Goal: Task Accomplishment & Management: Manage account settings

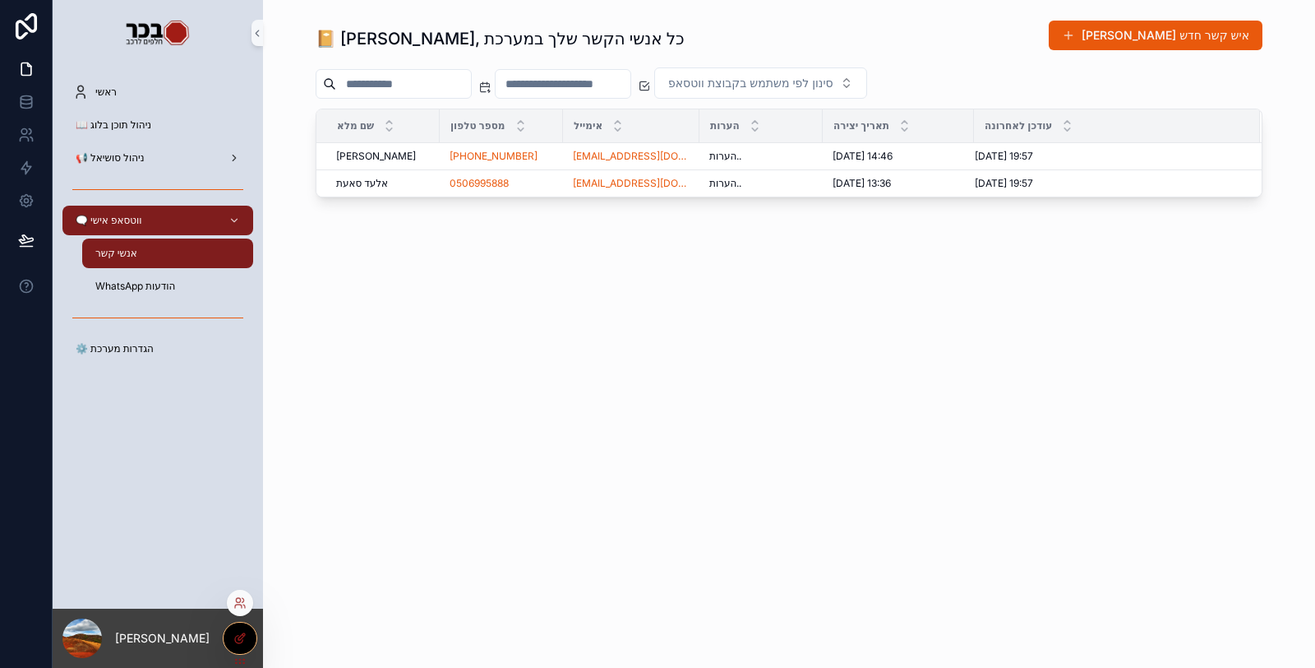
click at [239, 648] on div at bounding box center [240, 637] width 33 height 31
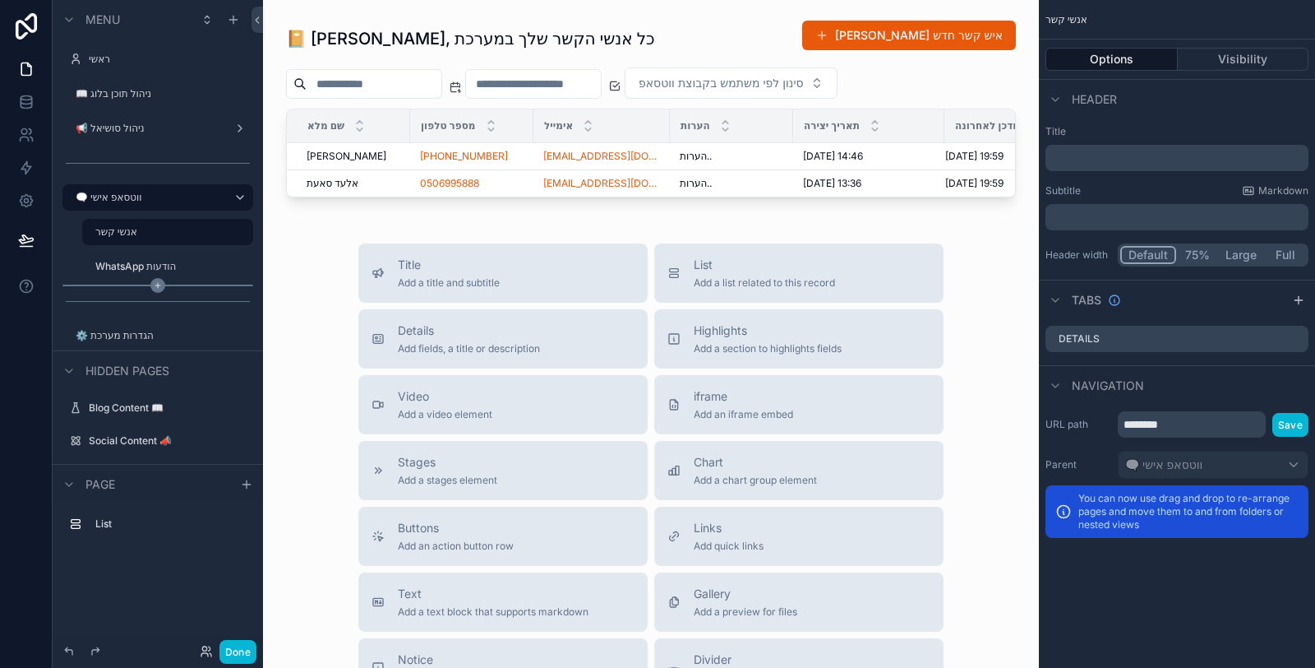
click at [160, 286] on icon "scrollable content" at bounding box center [157, 285] width 15 height 15
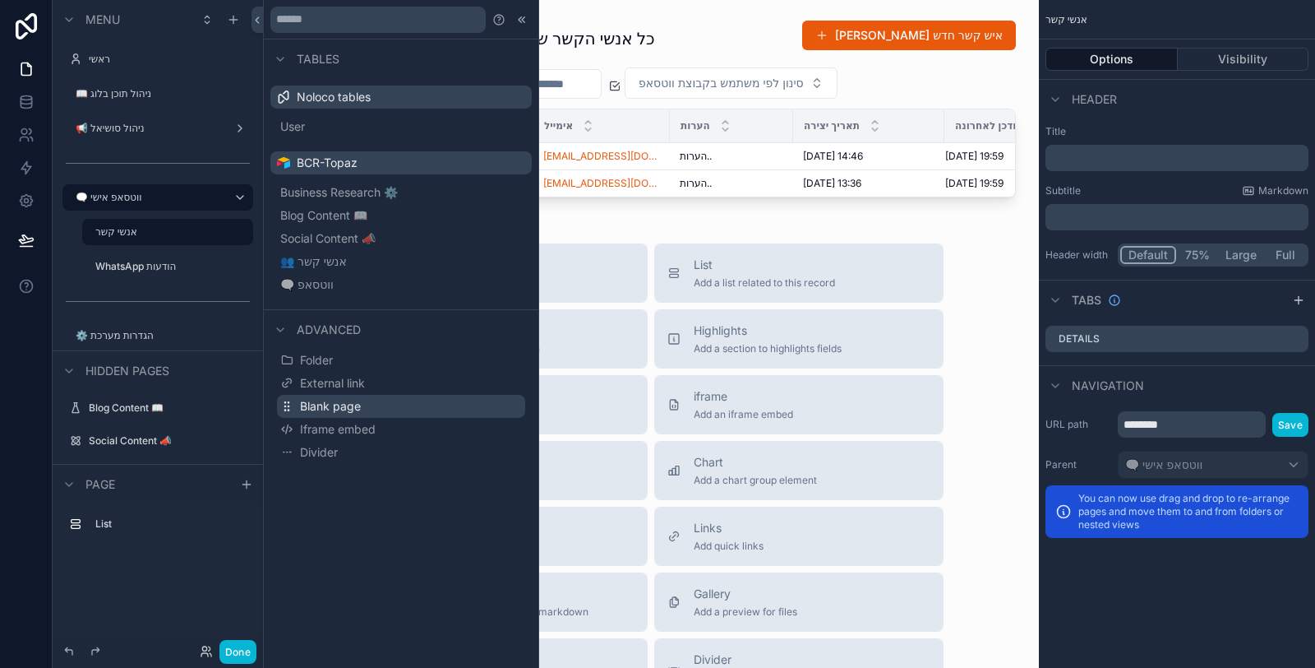
click at [322, 409] on span "Blank page" at bounding box center [330, 406] width 61 height 16
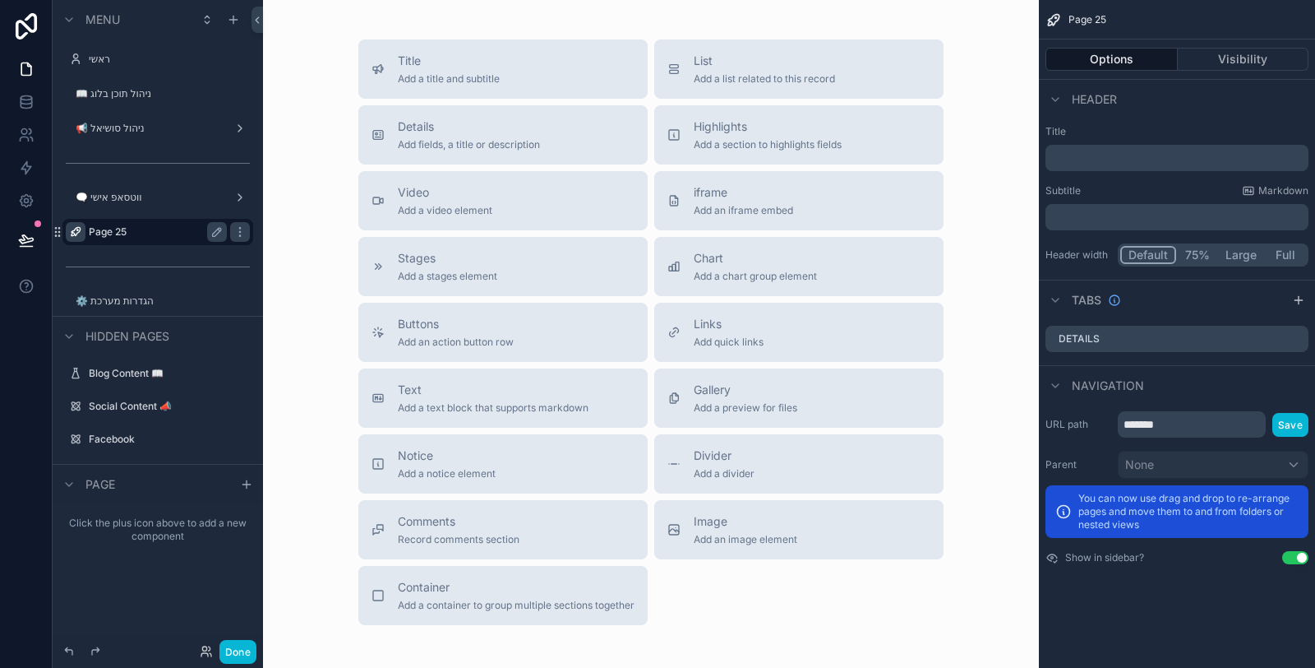
click at [74, 229] on icon "scrollable content" at bounding box center [75, 231] width 13 height 13
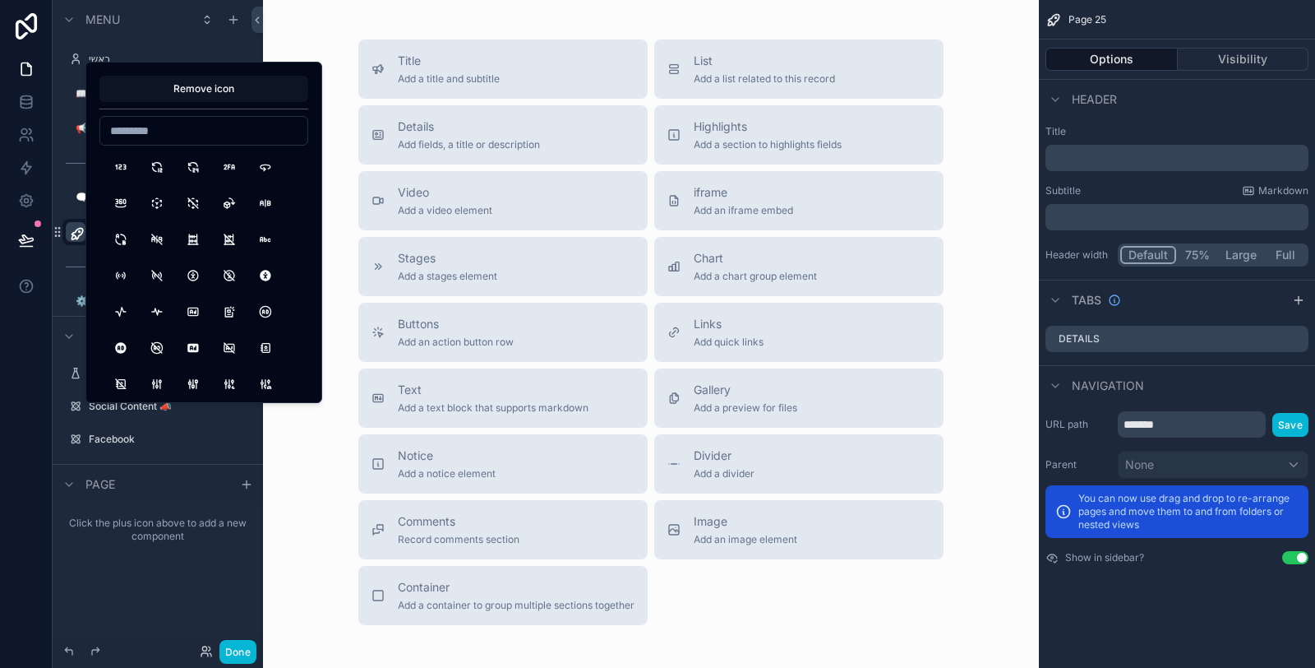
click at [198, 84] on button "Remove icon" at bounding box center [203, 89] width 209 height 26
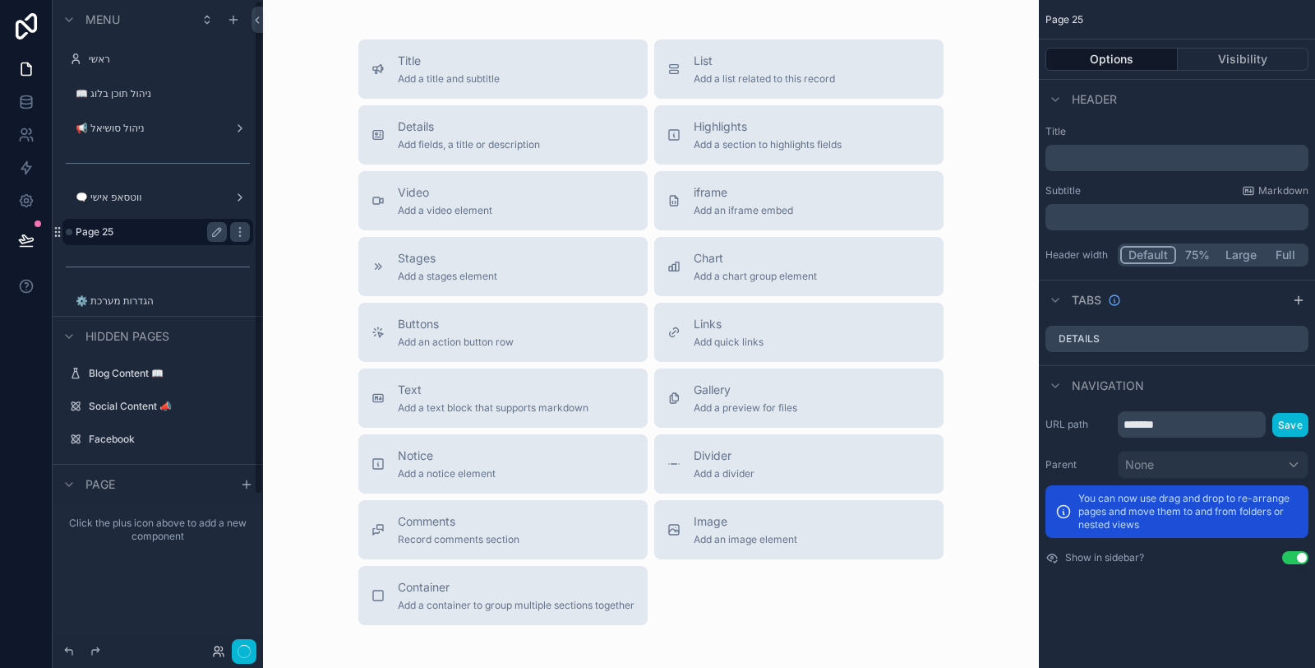
click at [20, 382] on div at bounding box center [26, 334] width 53 height 668
click at [217, 227] on icon "scrollable content" at bounding box center [216, 231] width 13 height 13
click at [150, 231] on input "*******" at bounding box center [138, 232] width 125 height 20
click at [150, 234] on input "**********" at bounding box center [138, 232] width 125 height 20
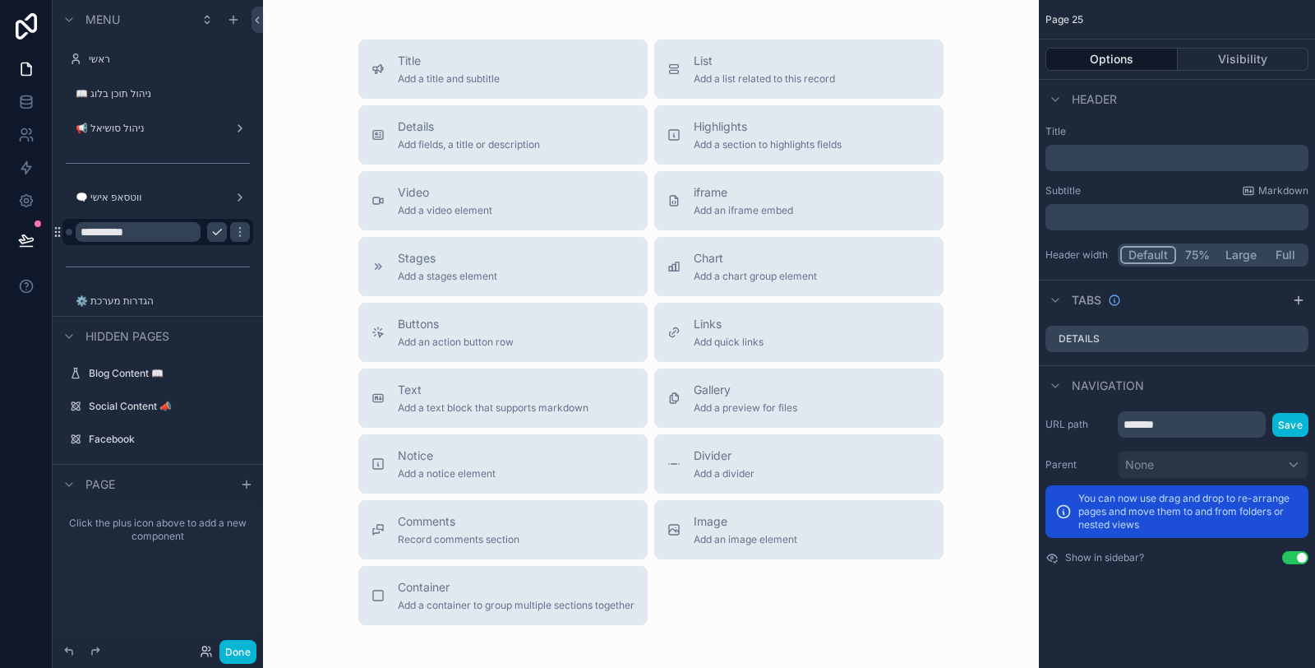
click at [81, 232] on input "**********" at bounding box center [138, 232] width 125 height 20
paste input "**"
type input "**********"
click at [220, 230] on icon "scrollable content" at bounding box center [216, 231] width 13 height 13
click at [30, 239] on icon at bounding box center [26, 240] width 16 height 16
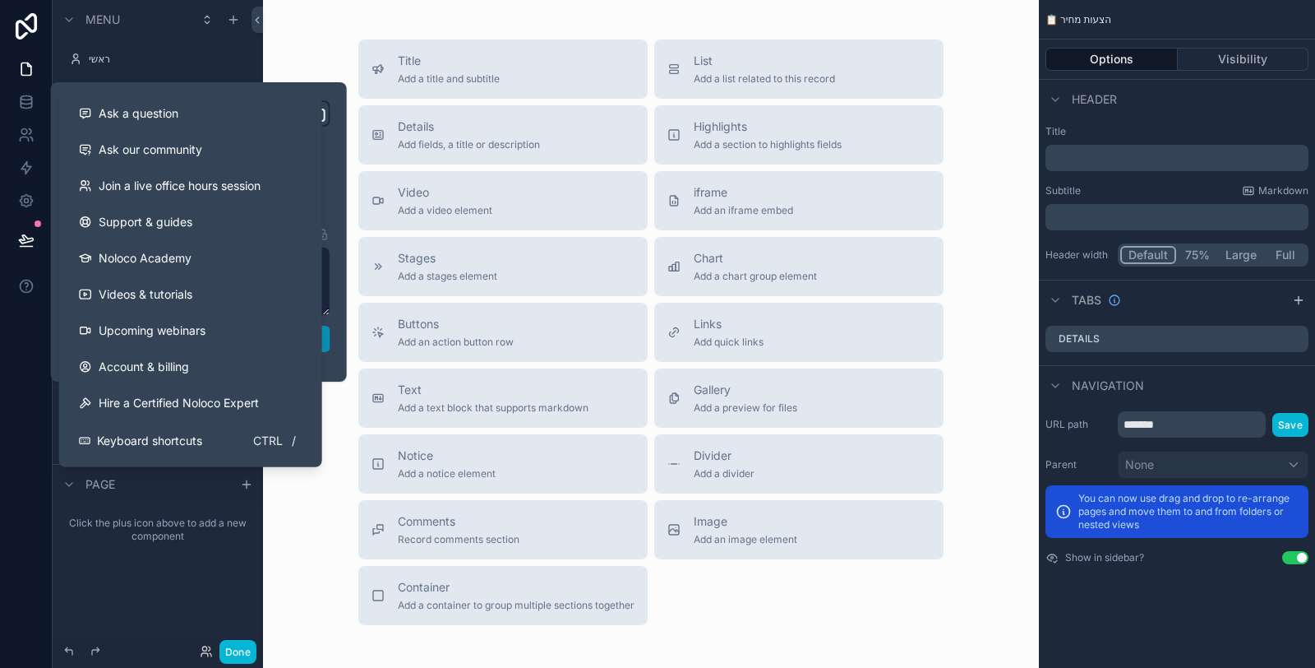
click at [329, 343] on button "Publish" at bounding box center [198, 339] width 263 height 26
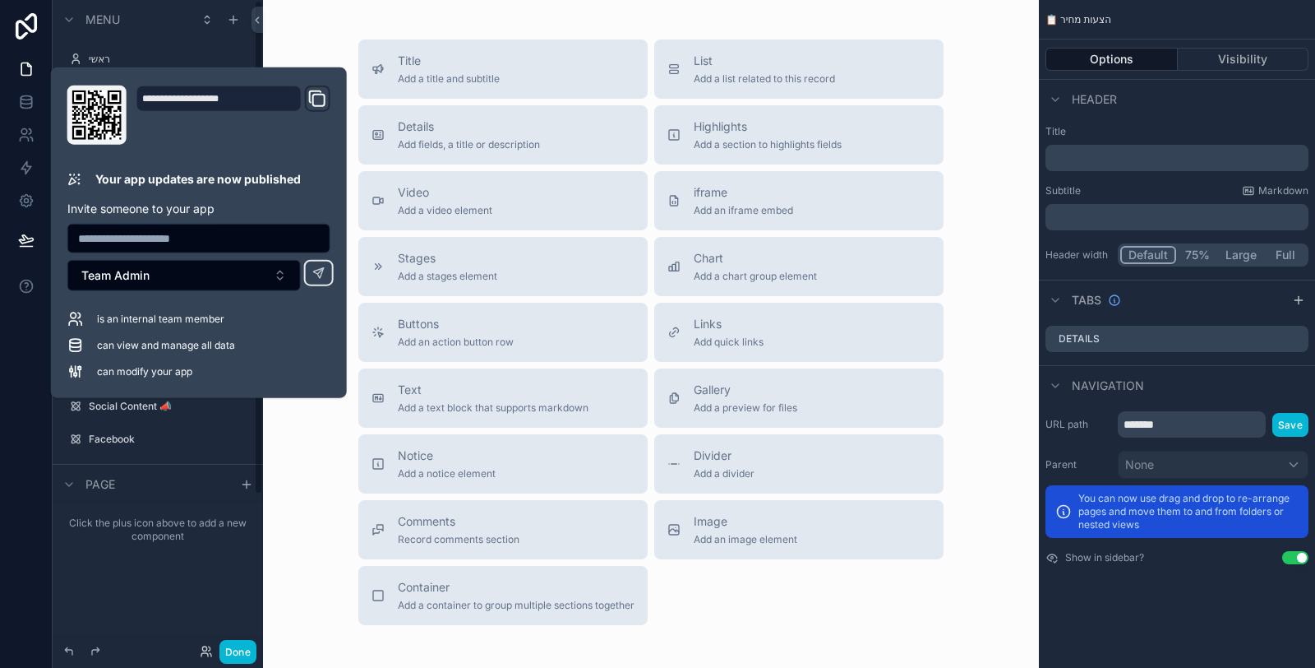
click at [22, 381] on div at bounding box center [26, 334] width 53 height 668
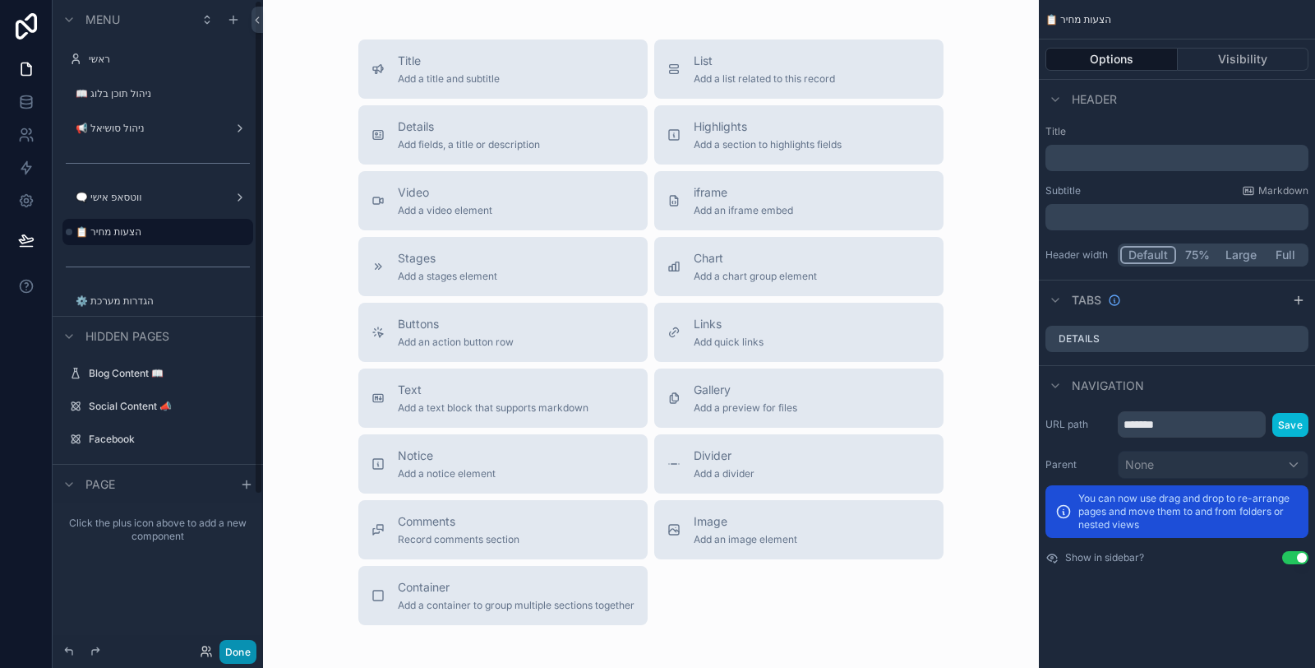
click at [243, 644] on button "Done" at bounding box center [237, 652] width 37 height 24
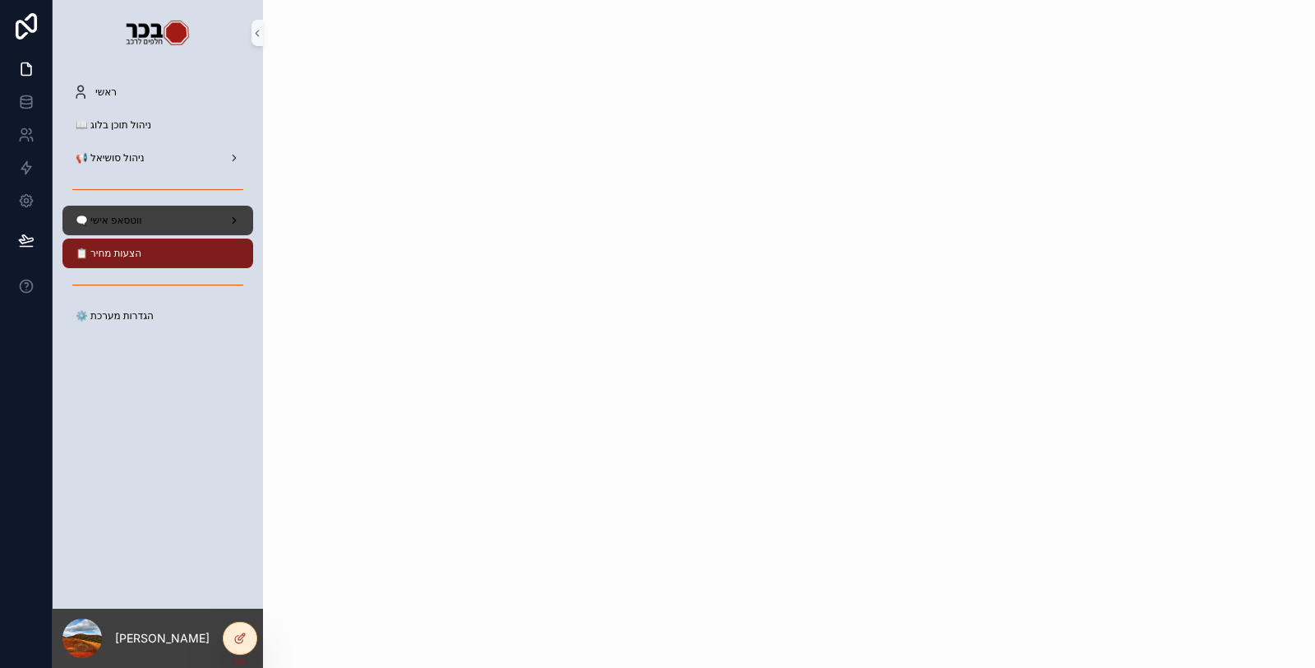
click at [162, 218] on div "🗨️ ווטסאפ אישי" at bounding box center [157, 220] width 171 height 26
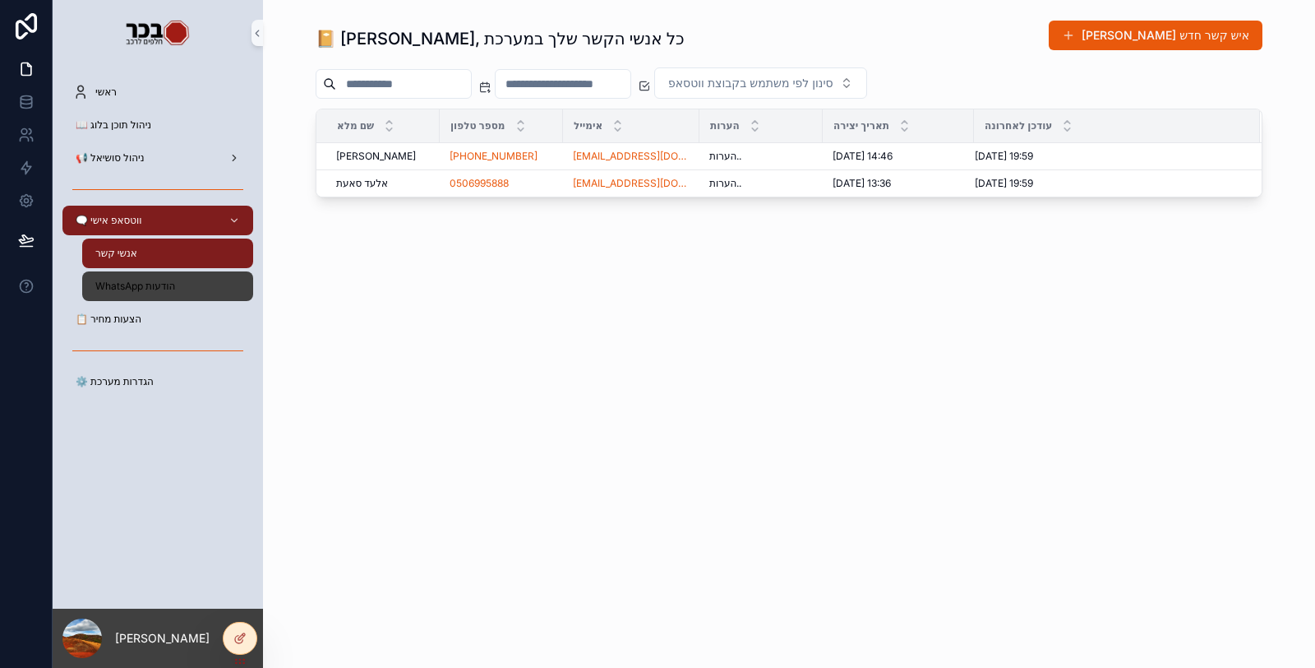
click at [191, 286] on div "WhatsApp הודעות" at bounding box center [167, 286] width 151 height 26
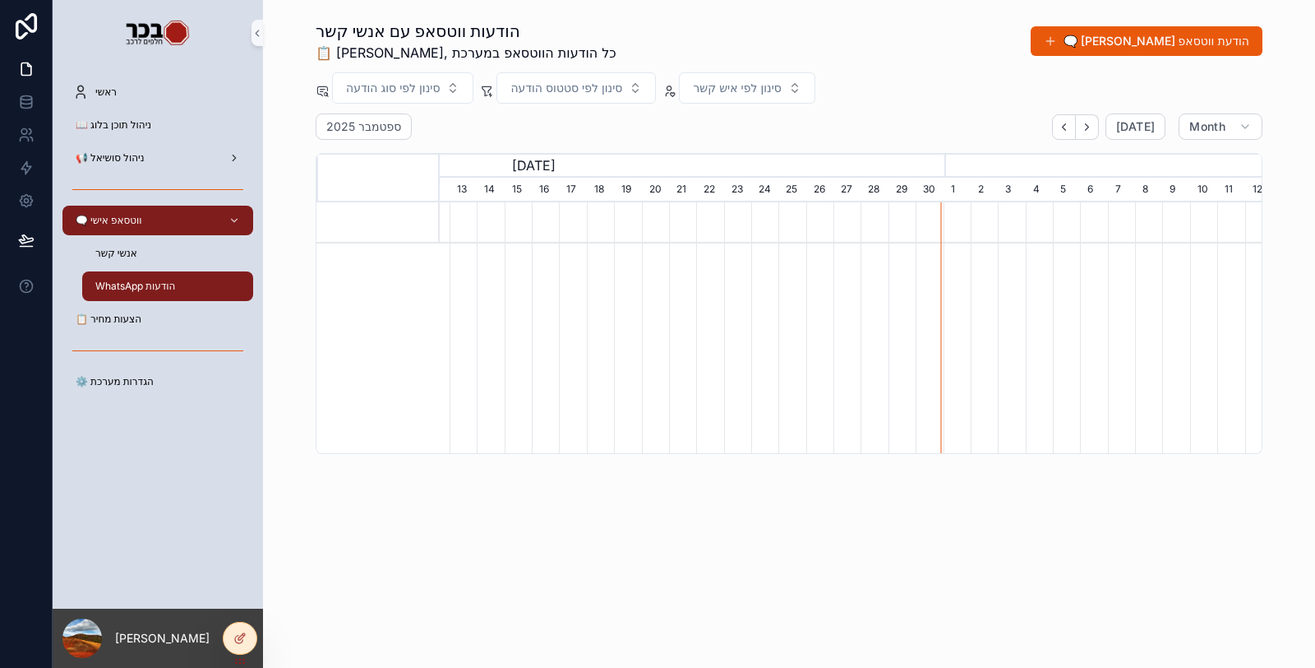
scroll to position [0, 1224]
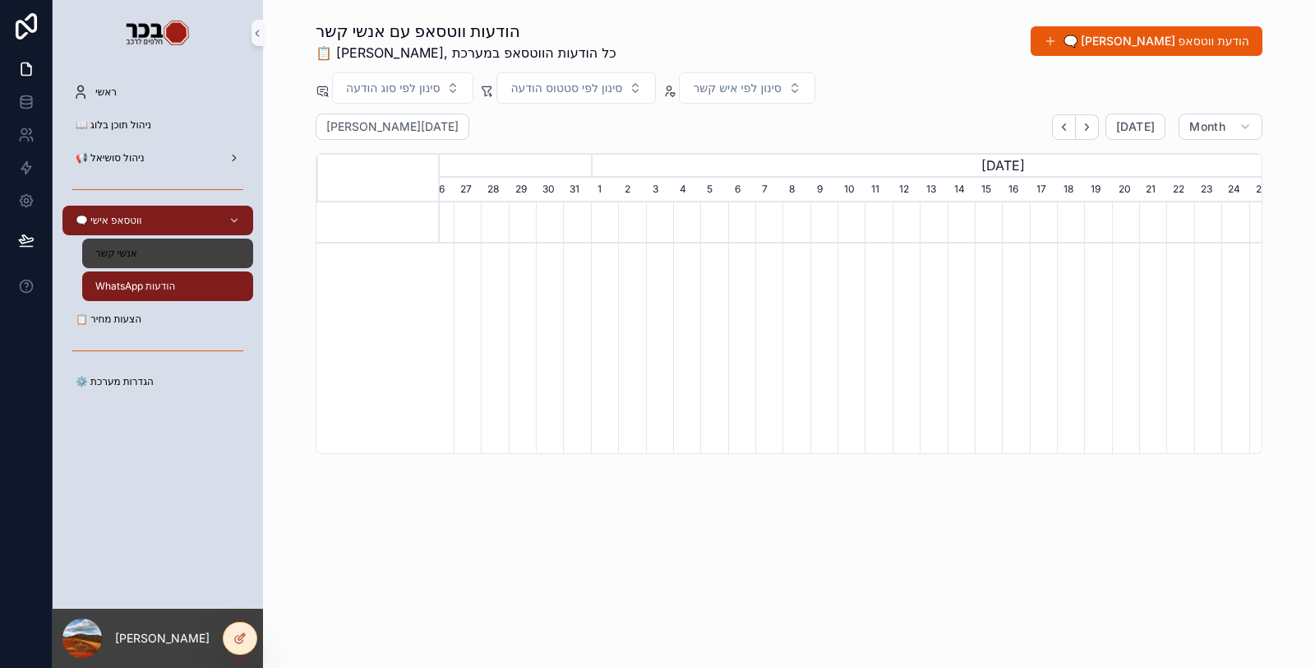
click at [140, 259] on div "אנשי קשר" at bounding box center [167, 253] width 151 height 26
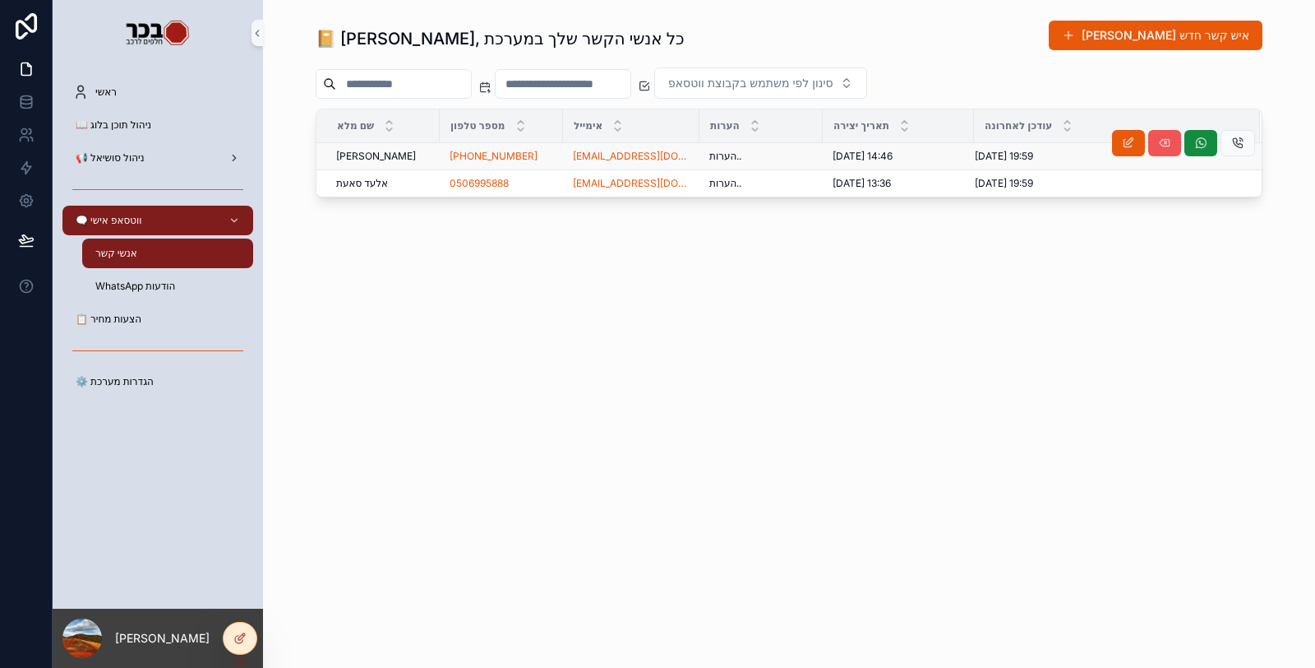
click at [1171, 145] on icon "scrollable content" at bounding box center [1164, 142] width 13 height 13
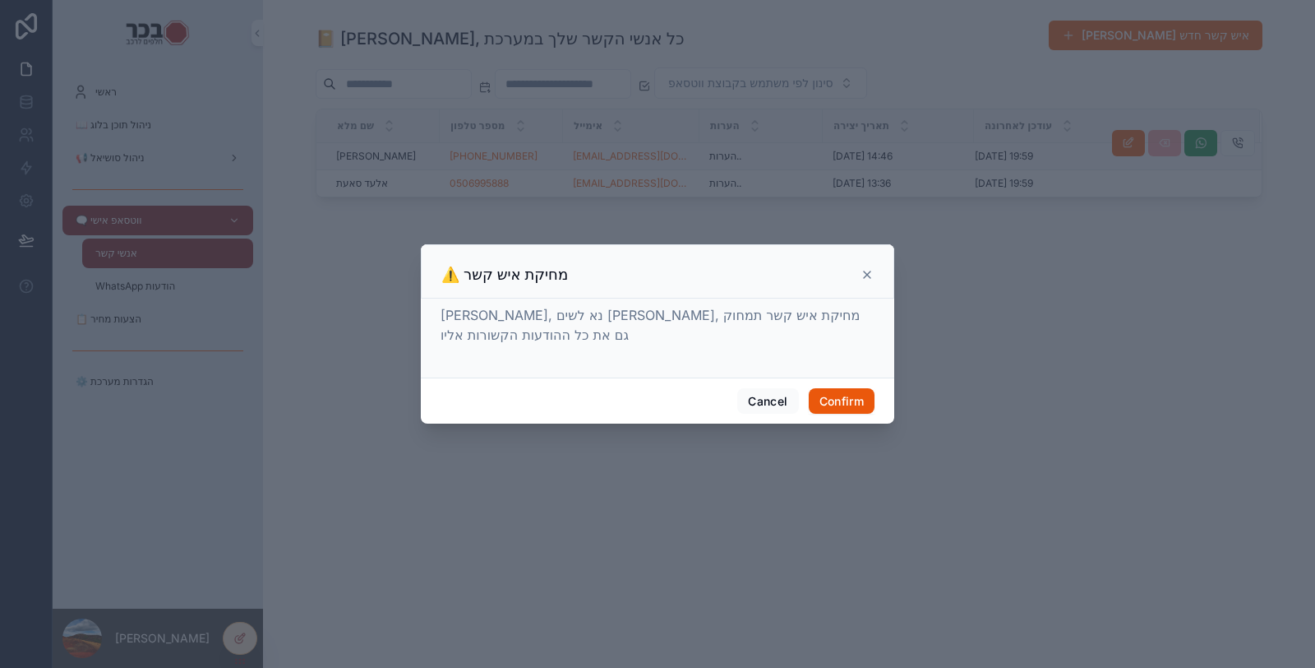
click at [869, 274] on icon at bounding box center [867, 274] width 13 height 13
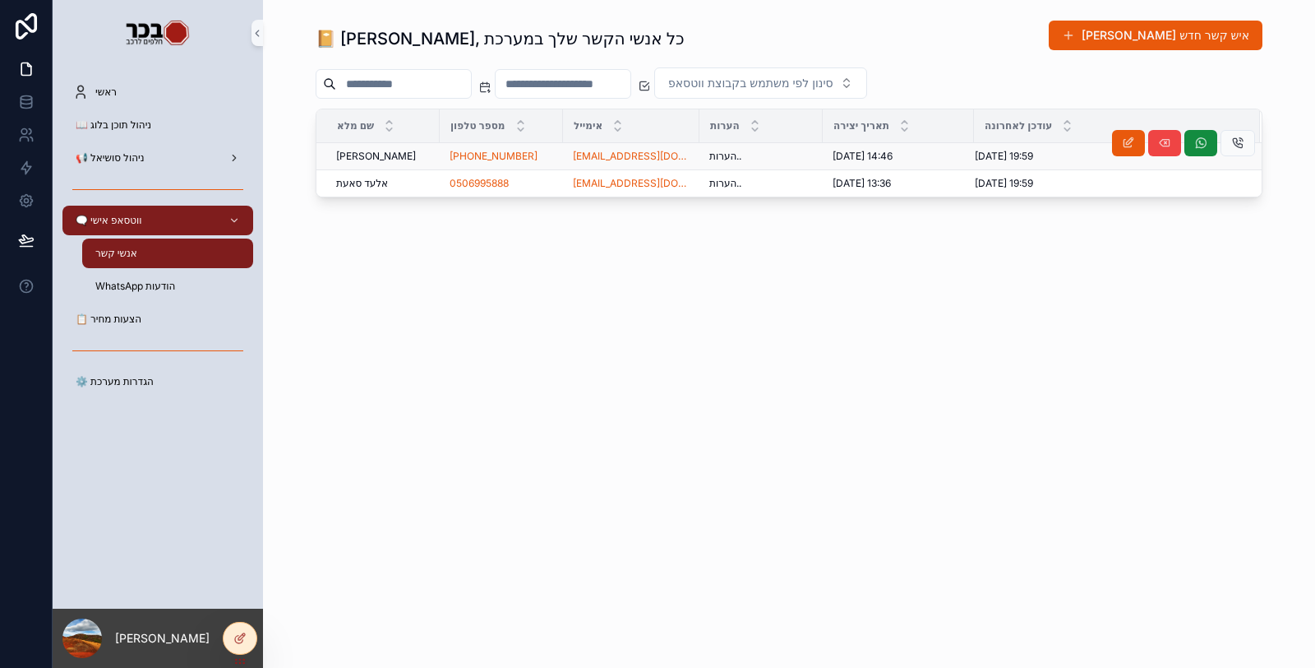
click at [800, 393] on div "📔 [PERSON_NAME], כל אנשי הקשר שלך במערכת [PERSON_NAME] איש קשר חדש [PERSON_NAME…" at bounding box center [789, 334] width 1052 height 668
click at [545, 183] on div "0506995888" at bounding box center [502, 183] width 104 height 13
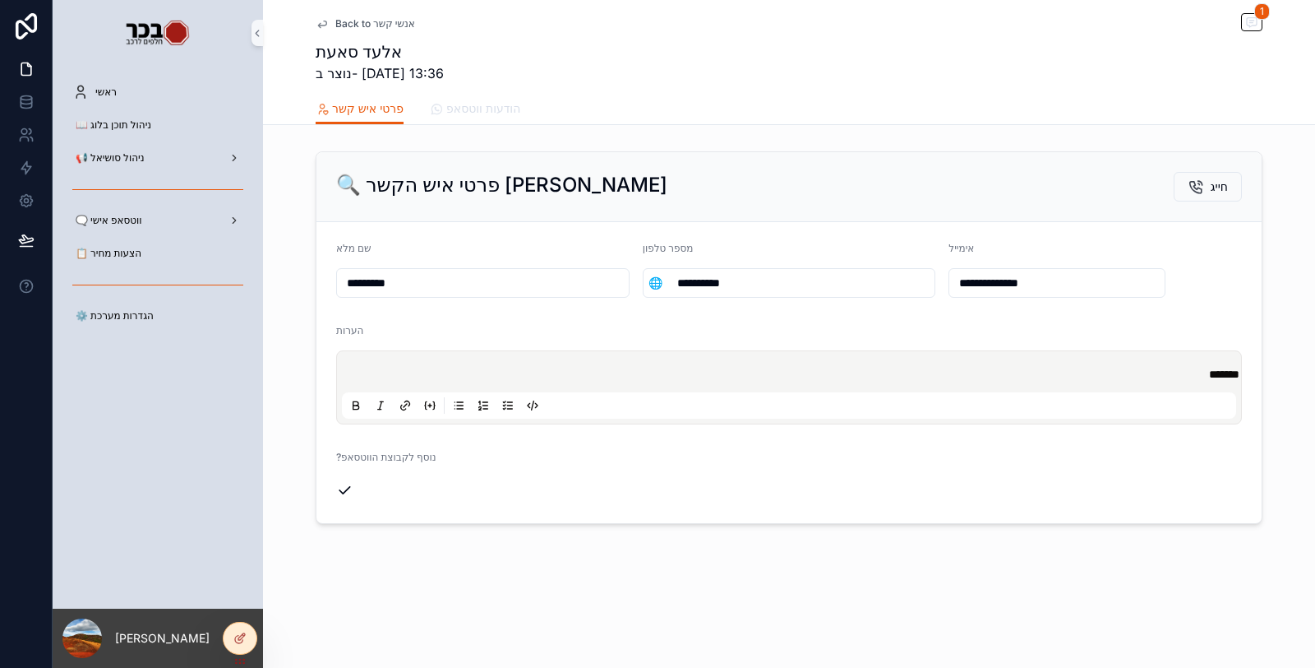
click at [512, 111] on span "הודעות ווטסאפ" at bounding box center [483, 108] width 74 height 16
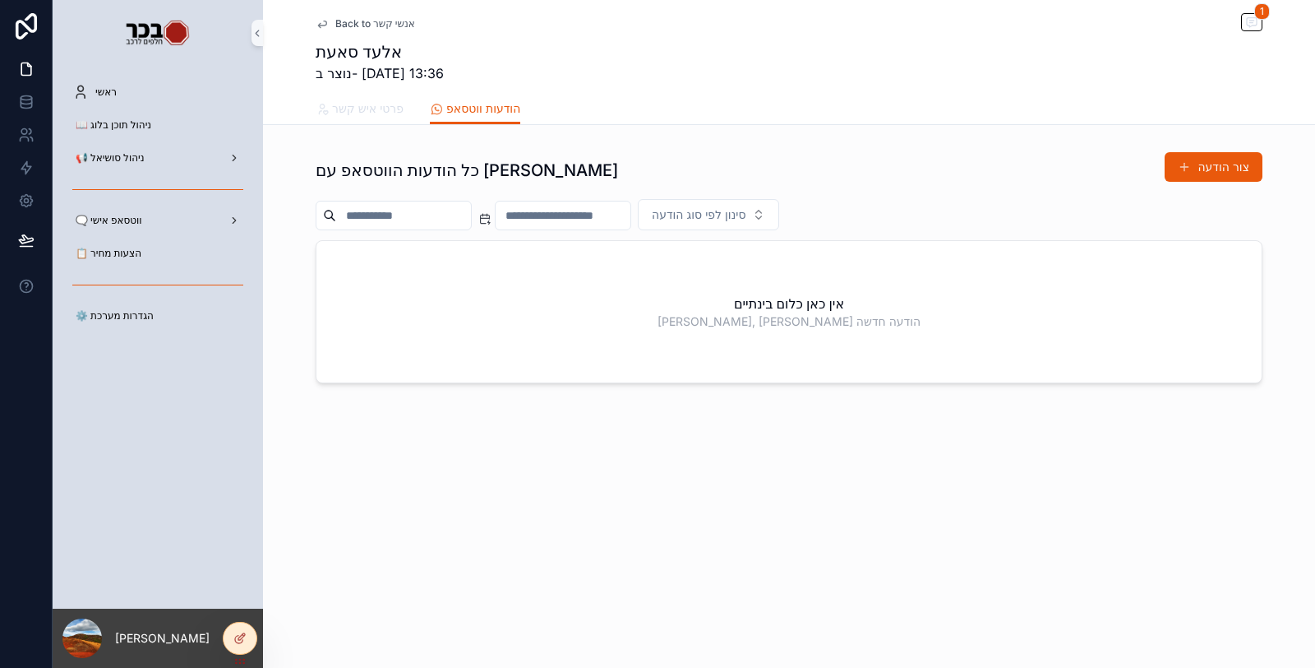
click at [397, 104] on span "פרטי איש קשר" at bounding box center [368, 108] width 72 height 16
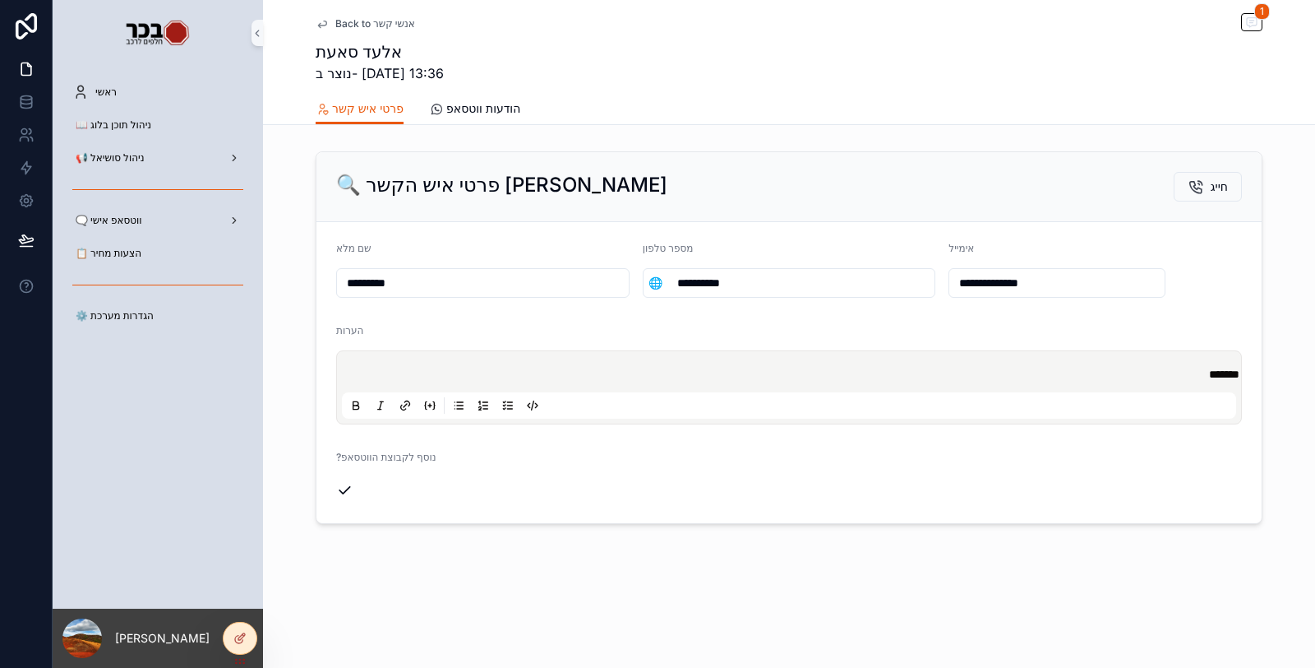
click at [367, 21] on span "Back to אנשי קשר" at bounding box center [375, 23] width 80 height 13
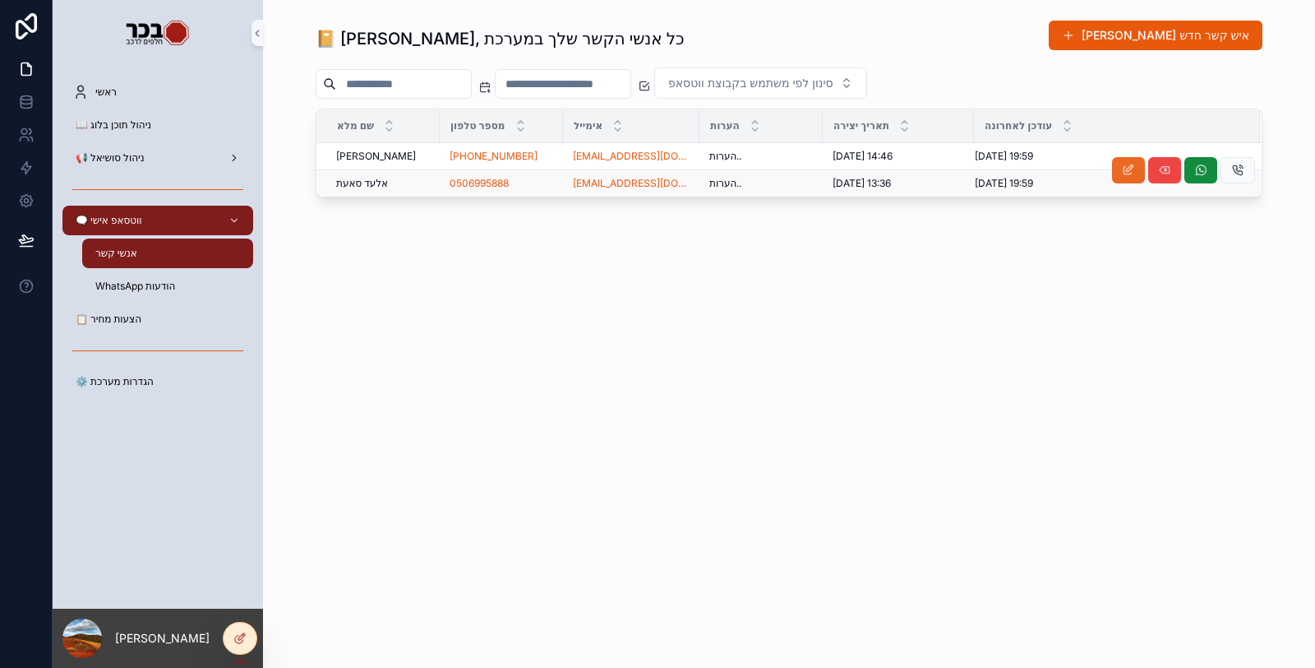
click at [1136, 169] on button "scrollable content" at bounding box center [1128, 170] width 33 height 26
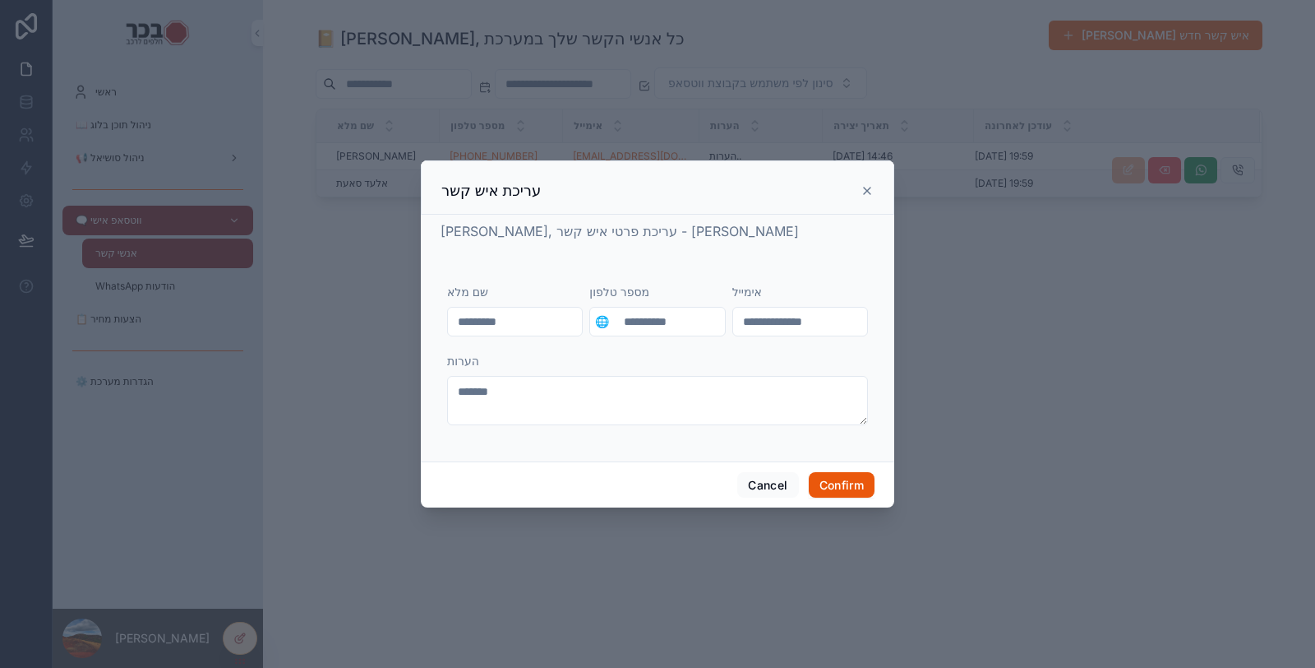
click at [863, 193] on icon at bounding box center [867, 190] width 13 height 13
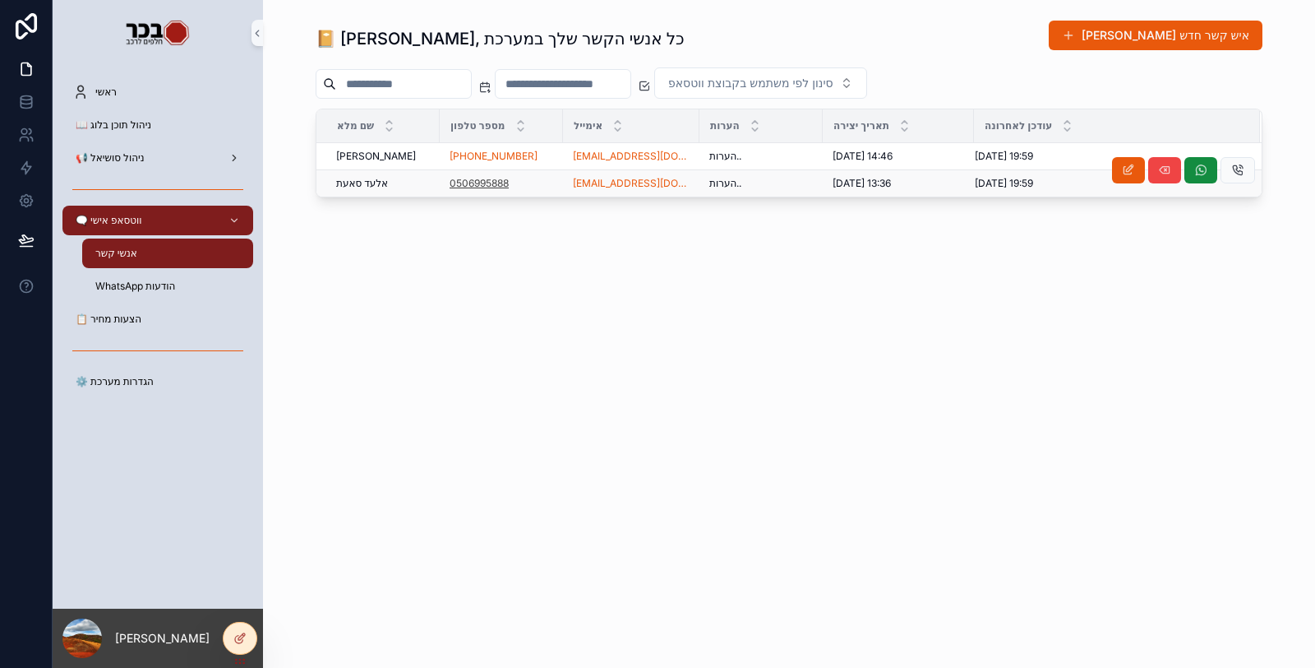
click at [479, 177] on link "0506995888" at bounding box center [479, 183] width 59 height 13
click at [401, 180] on div "[PERSON_NAME] [PERSON_NAME]" at bounding box center [383, 183] width 94 height 13
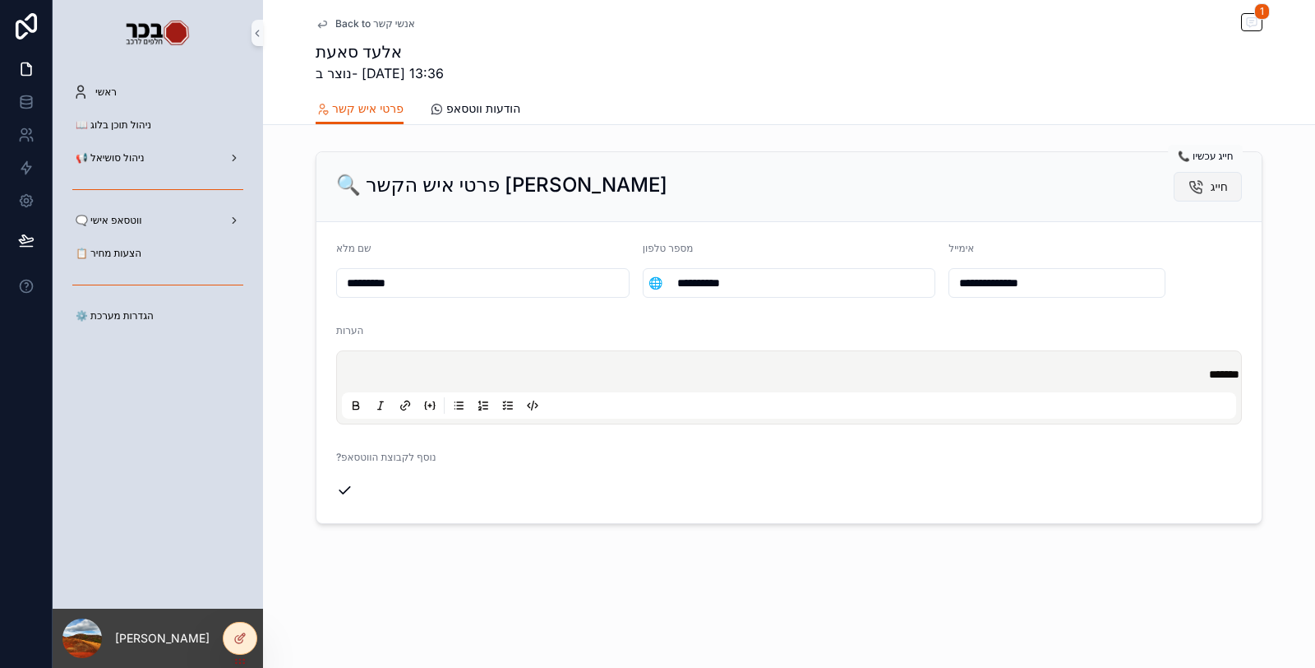
click at [1200, 187] on icon "scrollable content" at bounding box center [1196, 186] width 16 height 16
